Goal: Information Seeking & Learning: Learn about a topic

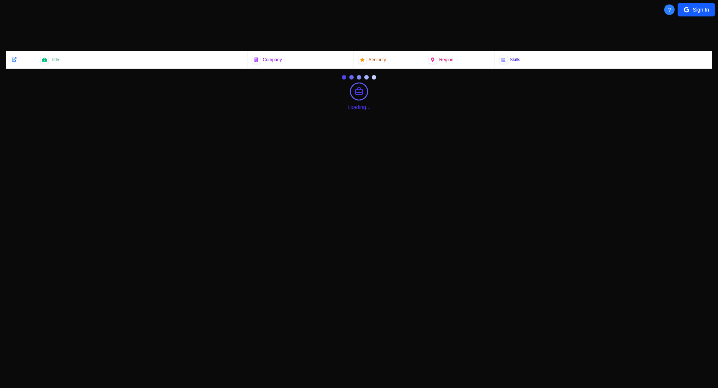
click at [670, 12] on span "?" at bounding box center [669, 9] width 3 height 7
